Goal: Task Accomplishment & Management: Manage account settings

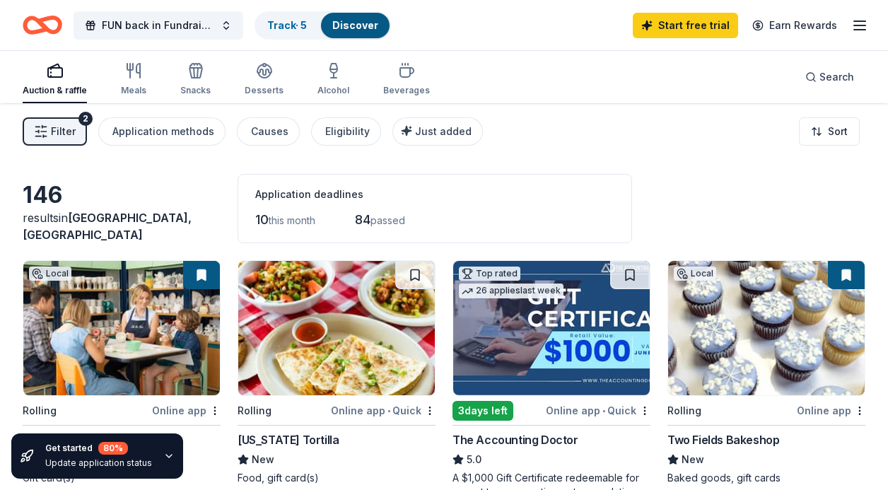
click at [854, 25] on line "button" at bounding box center [859, 25] width 11 height 0
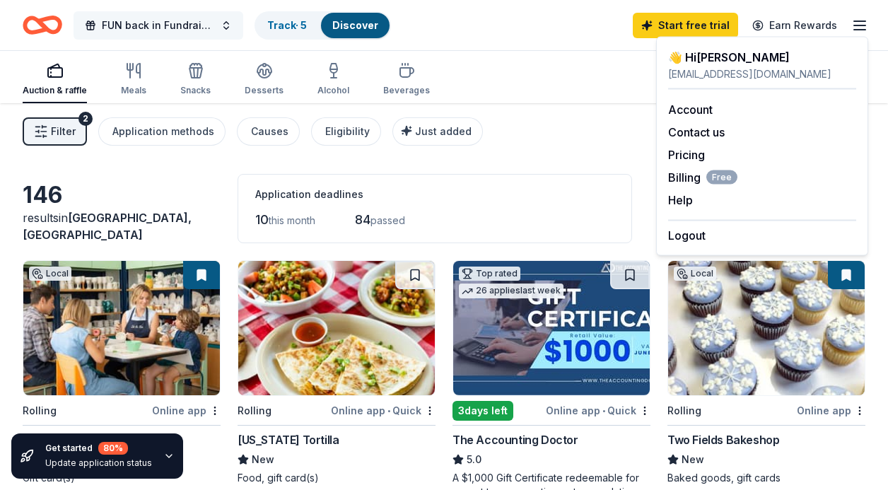
click at [175, 25] on span "FUN back in Fundraising" at bounding box center [158, 25] width 113 height 17
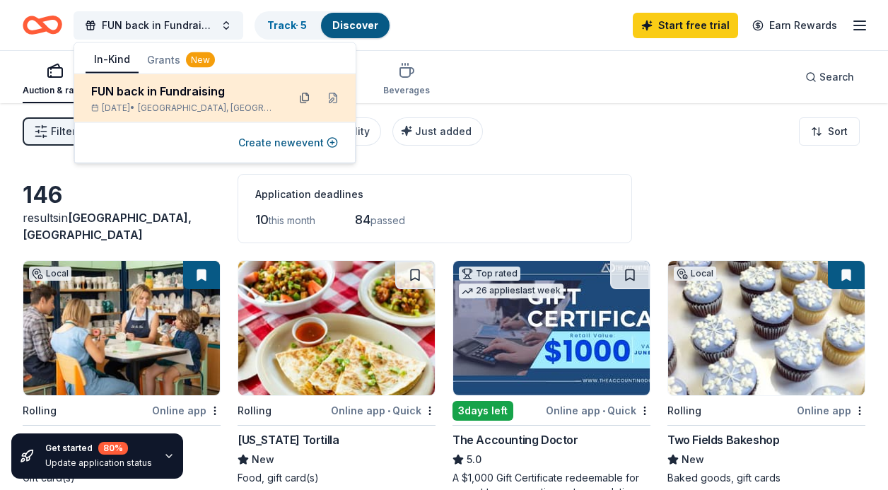
click at [306, 103] on button at bounding box center [305, 98] width 23 height 23
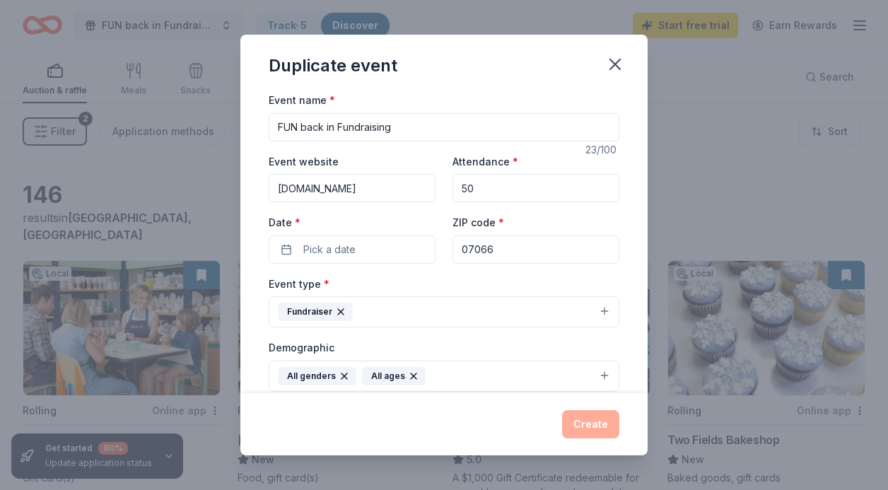
scroll to position [1, 0]
click at [620, 63] on icon "button" at bounding box center [615, 64] width 20 height 20
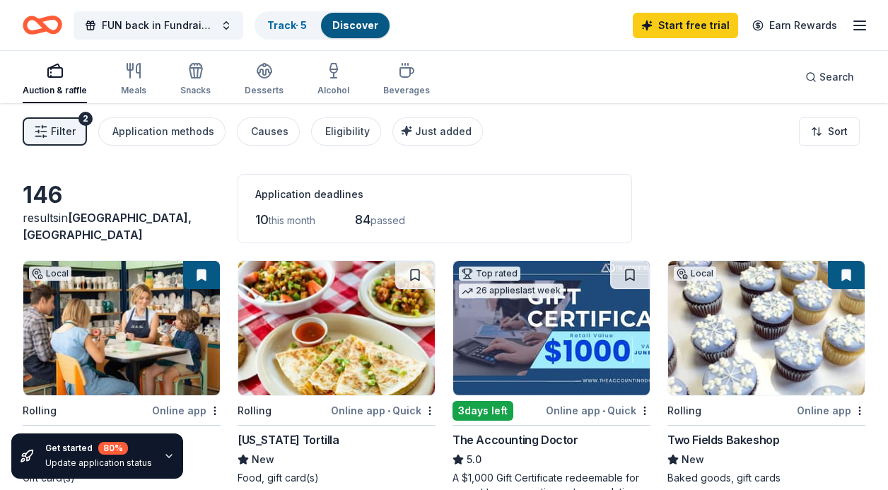
click at [855, 28] on icon "button" at bounding box center [860, 25] width 17 height 17
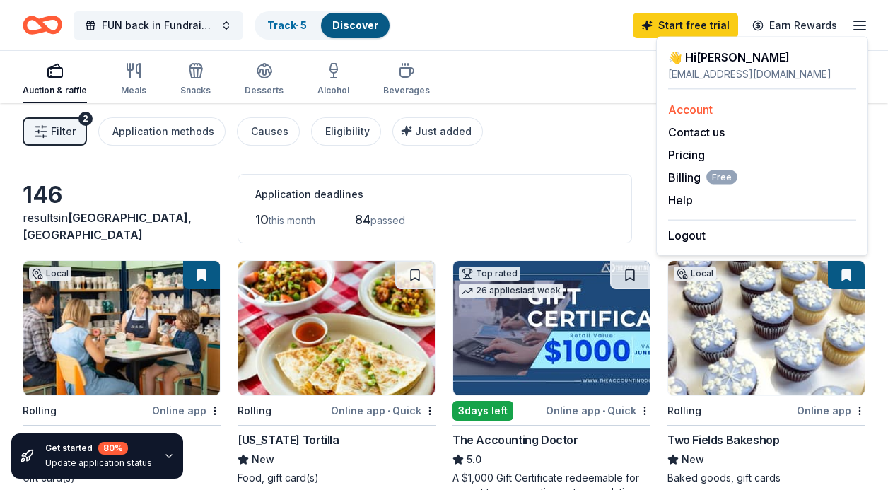
click at [697, 106] on link "Account" at bounding box center [690, 110] width 45 height 14
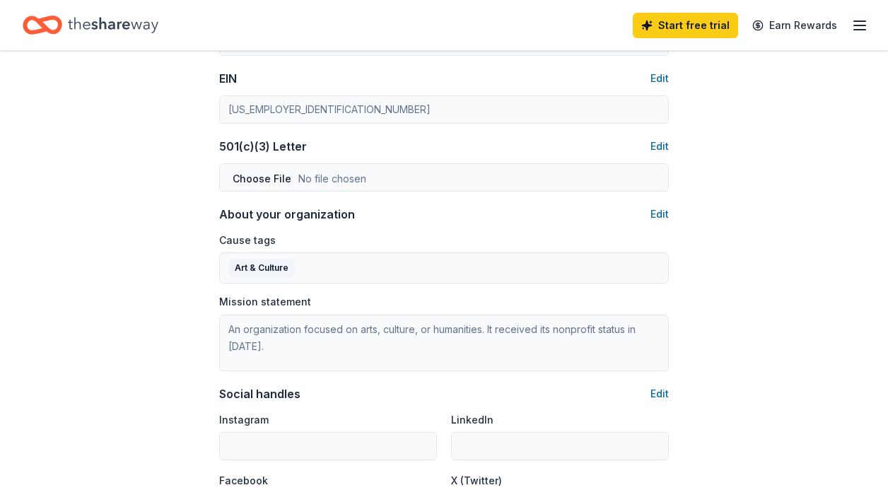
scroll to position [687, 0]
